Goal: Task Accomplishment & Management: Manage account settings

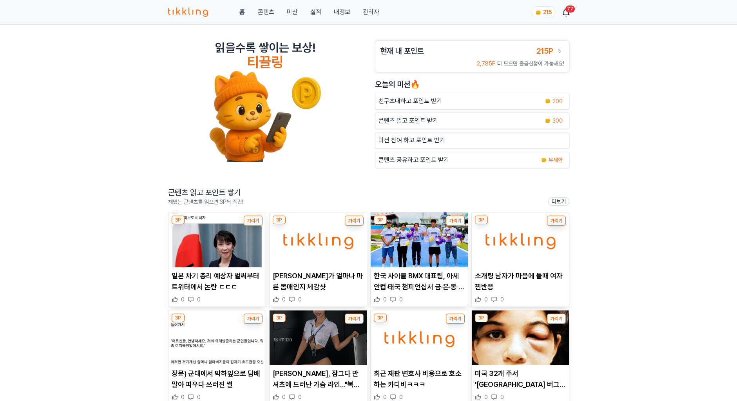
click at [372, 13] on link "관리자" at bounding box center [370, 11] width 16 height 9
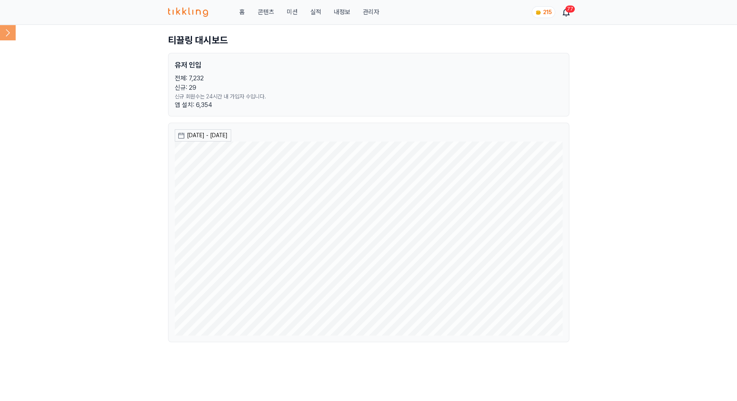
click at [7, 35] on icon at bounding box center [8, 33] width 16 height 16
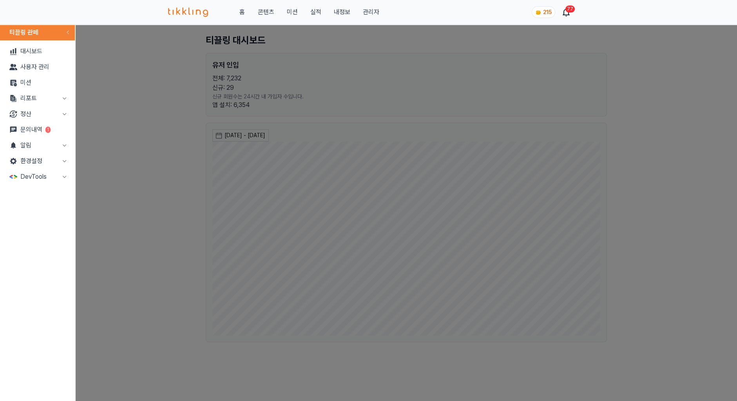
click at [57, 112] on button "정산" at bounding box center [37, 114] width 69 height 16
click at [49, 127] on link "출금신청" at bounding box center [37, 130] width 69 height 16
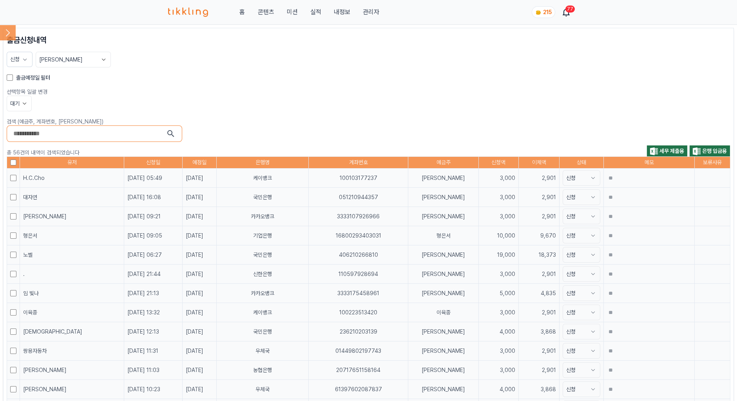
click at [15, 78] on div "출금예정일 필터" at bounding box center [368, 78] width 723 height 8
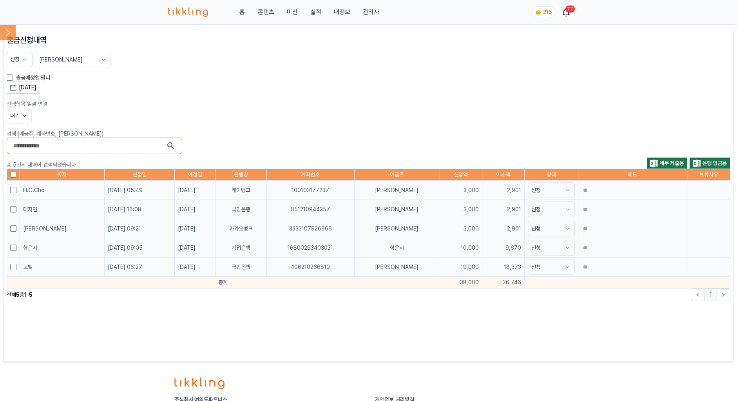
click at [42, 76] on label "출금예정일 필터" at bounding box center [33, 78] width 34 height 8
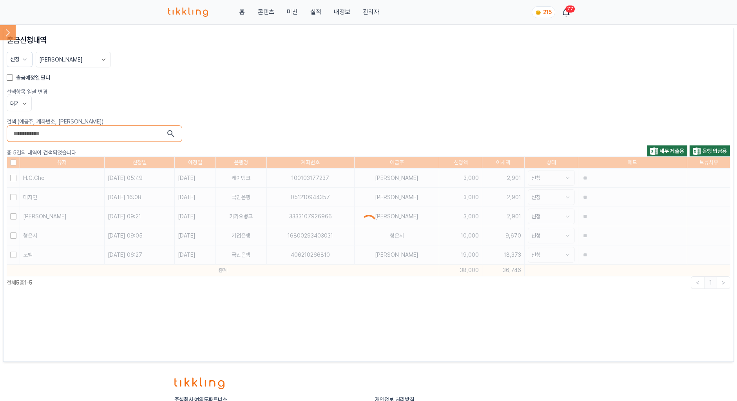
click at [39, 83] on div "출금신청내역 신청 최신순 출금예정일 필터 선택항목 일괄 변경 대기 검색 (예금주, 계좌번호, 닉네임) 총 5건의 내역이 검색되었습니다 세무 제…" at bounding box center [368, 194] width 723 height 320
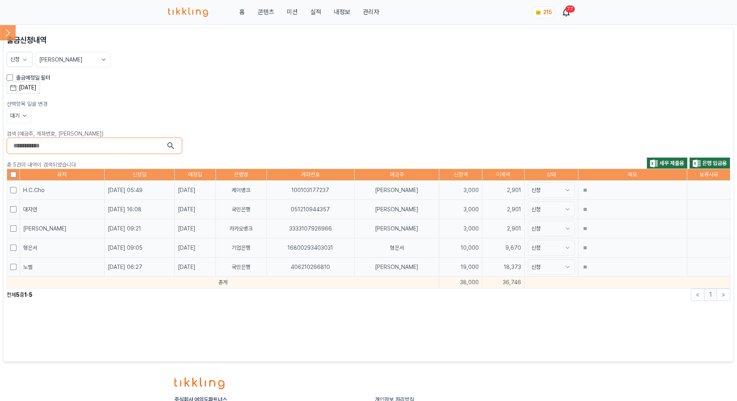
click at [36, 90] on div "[DATE]" at bounding box center [28, 87] width 18 height 8
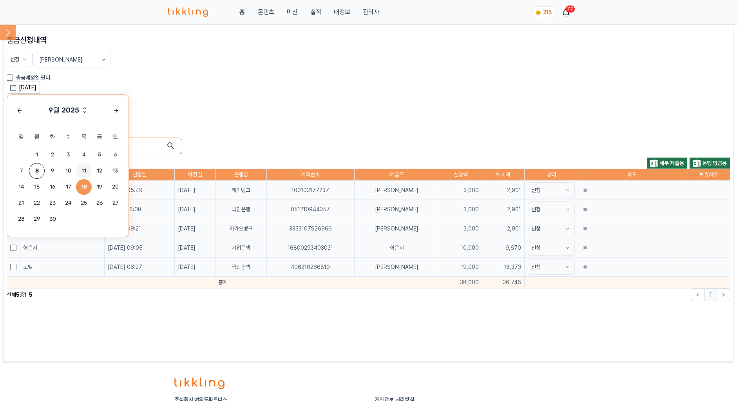
click at [85, 171] on span "11" at bounding box center [84, 171] width 16 height 16
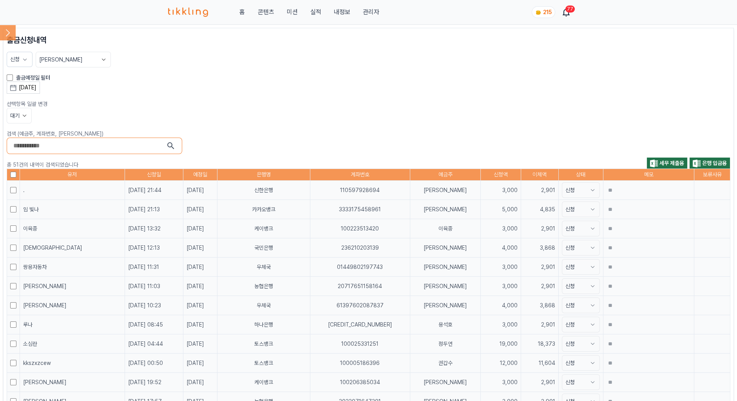
click at [322, 84] on div "[DATE] 9월 2025 일 월 화 수 목 금 토 1 2 3 4 5 6 7 8 9 10 11 12 13 14 15 16 17 18 19 20…" at bounding box center [368, 87] width 723 height 12
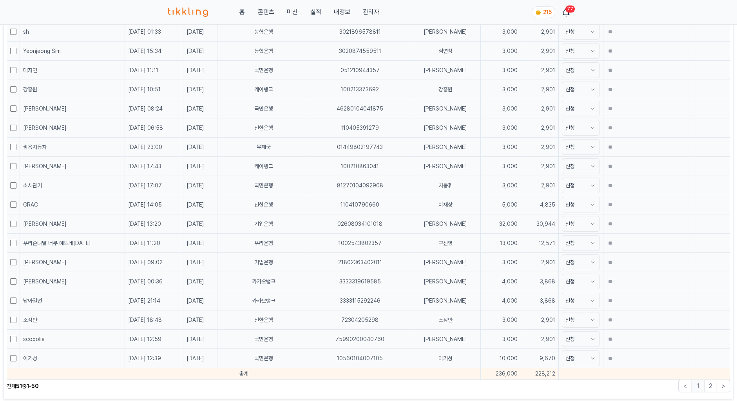
scroll to position [890, 0]
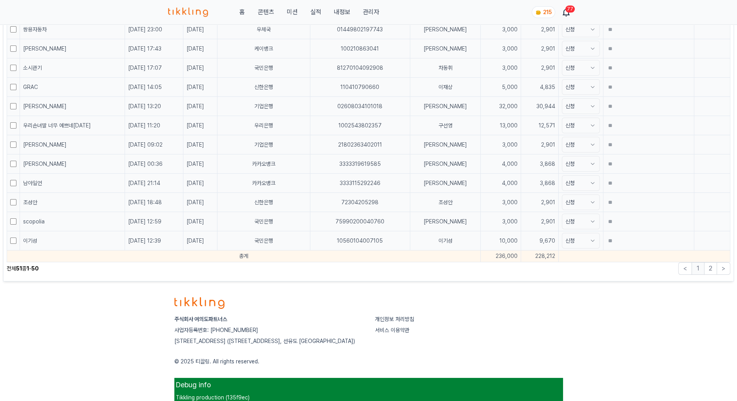
drag, startPoint x: 495, startPoint y: 253, endPoint x: 520, endPoint y: 253, distance: 25.5
click at [520, 253] on tr "총계 236,000 228,212" at bounding box center [368, 256] width 723 height 12
copy tr "228,212"
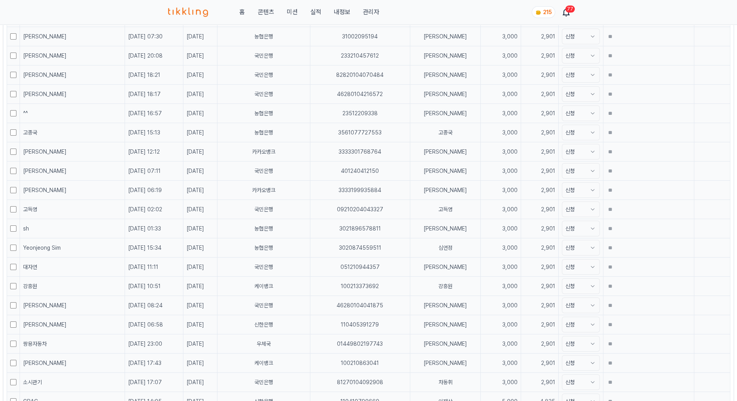
scroll to position [498, 0]
